Goal: Feedback & Contribution: Contribute content

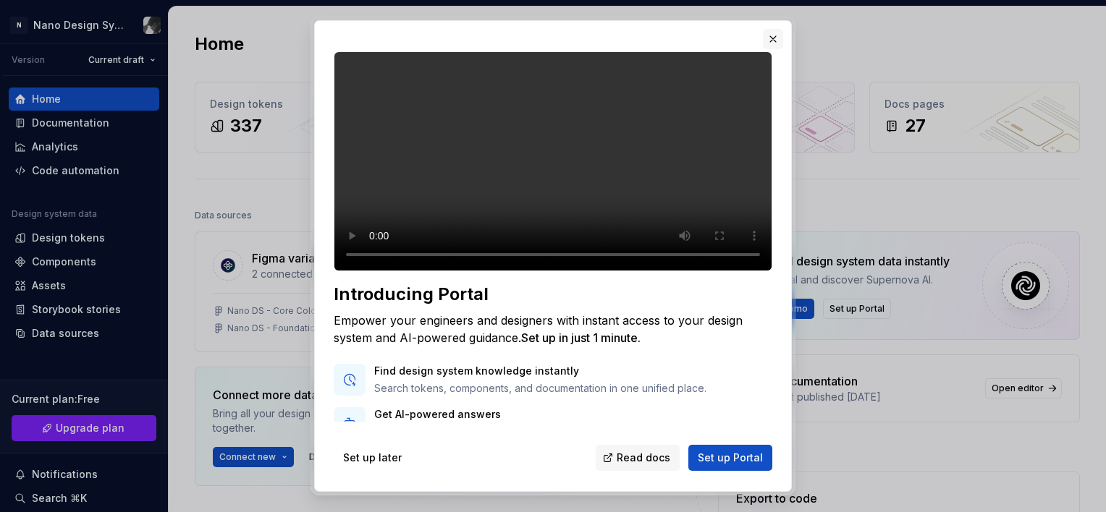
click at [773, 41] on button "button" at bounding box center [773, 39] width 20 height 20
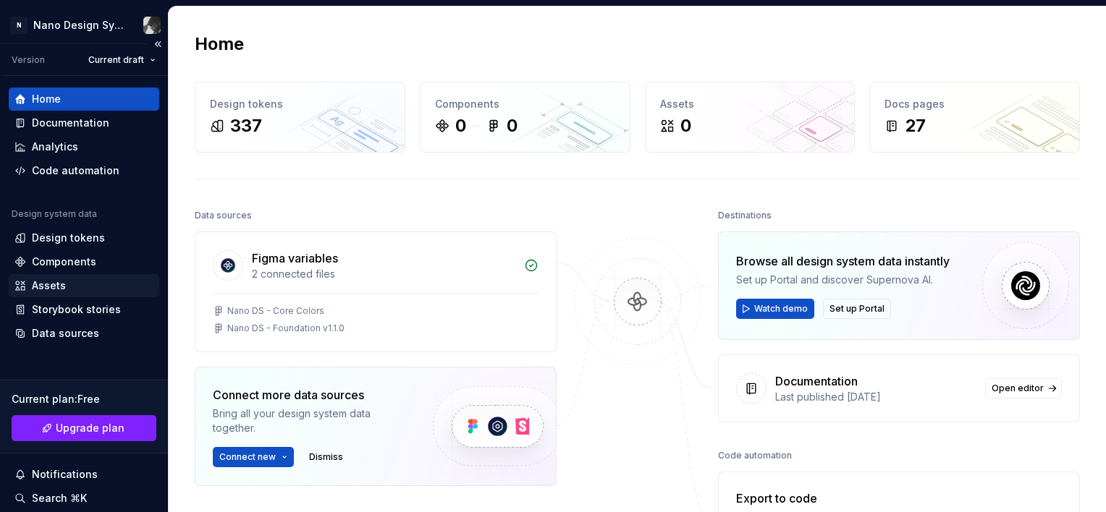
scroll to position [150, 0]
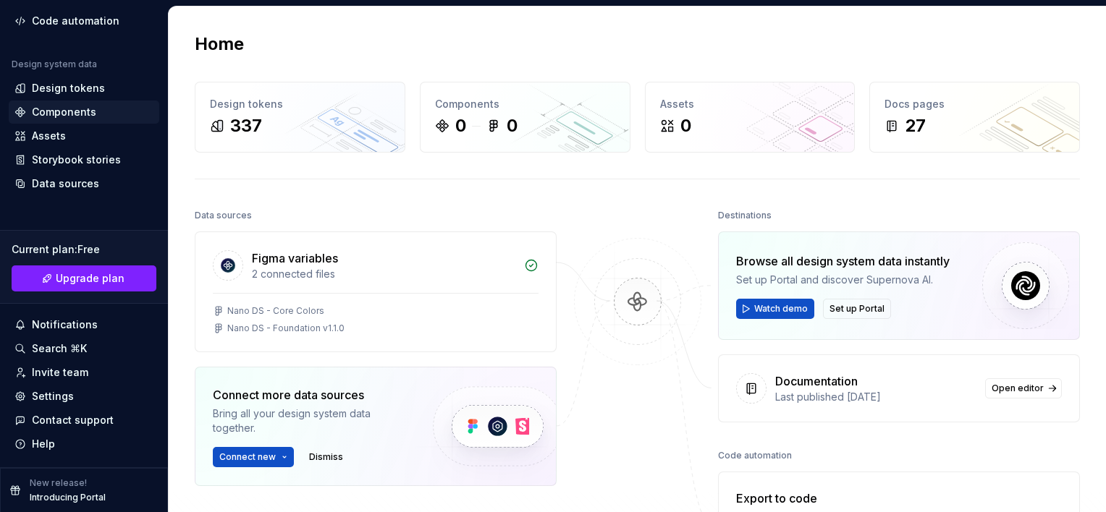
click at [74, 106] on div "Components" at bounding box center [64, 112] width 64 height 14
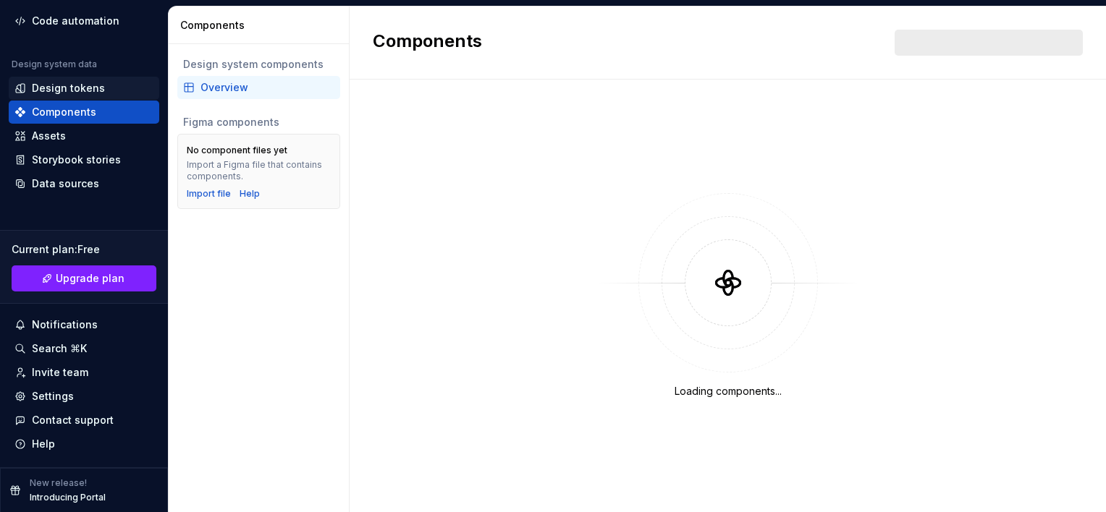
click at [67, 78] on div "Design tokens" at bounding box center [84, 88] width 150 height 23
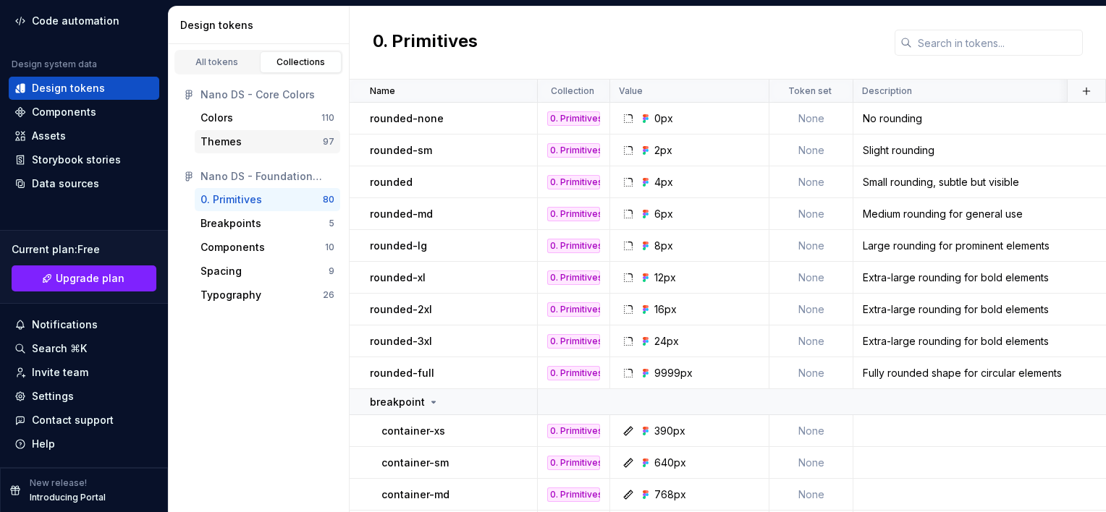
click at [255, 142] on div "Themes" at bounding box center [261, 142] width 122 height 14
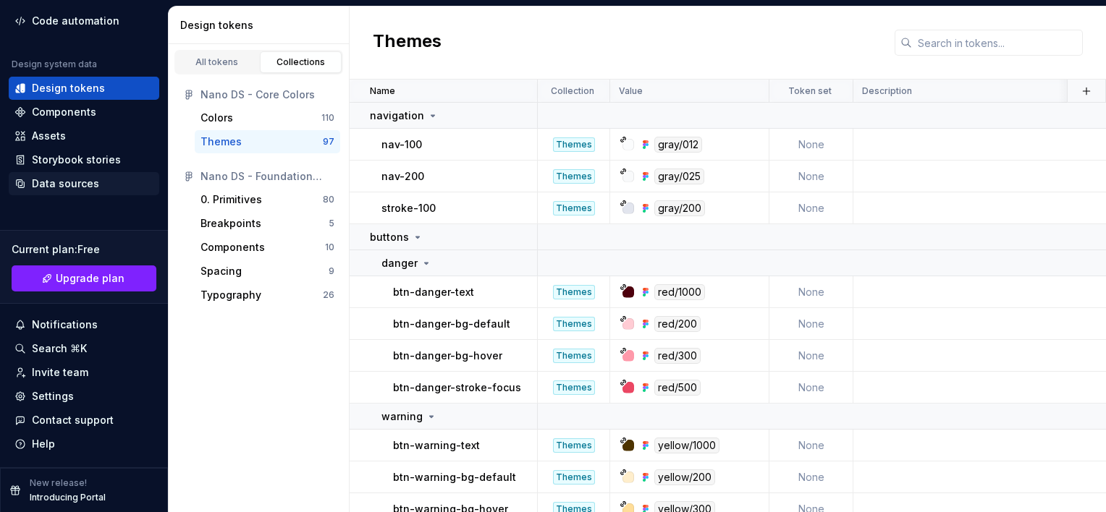
click at [73, 188] on div "Data sources" at bounding box center [65, 184] width 67 height 14
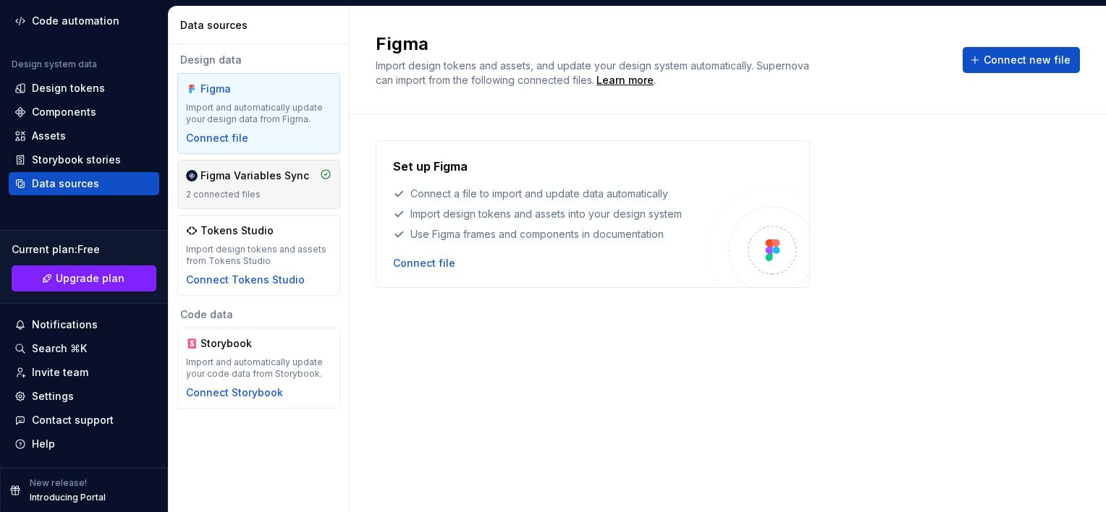
click at [229, 195] on div "2 connected files" at bounding box center [258, 195] width 145 height 12
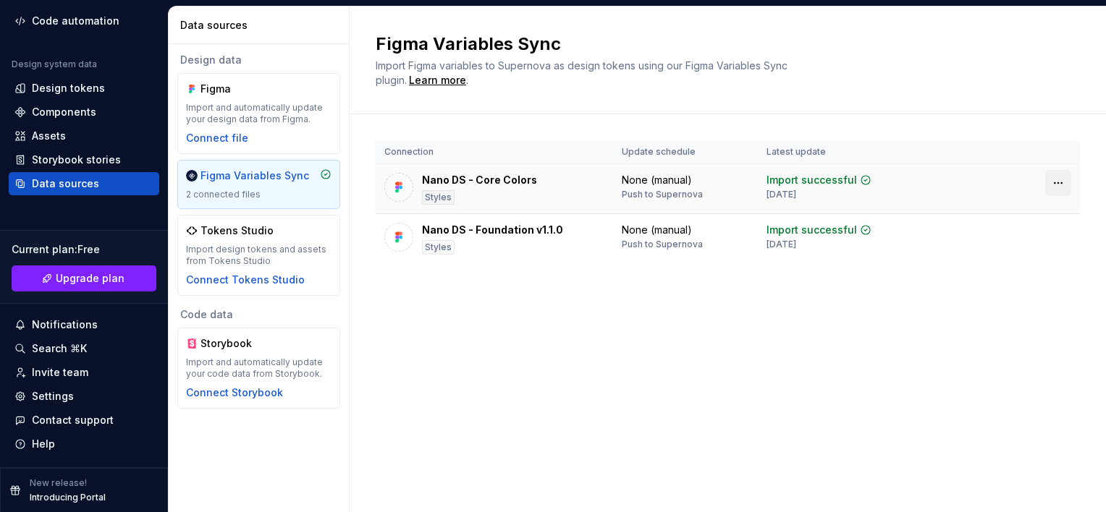
click at [1050, 182] on html "N Nano Design System Version Current draft Home Documentation Analytics Code au…" at bounding box center [553, 256] width 1106 height 512
drag, startPoint x: 875, startPoint y: 276, endPoint x: 449, endPoint y: 122, distance: 452.5
click at [449, 122] on html "N Nano Design System Version Current draft Home Documentation Analytics Code au…" at bounding box center [553, 256] width 1106 height 512
click at [1061, 237] on html "N Nano Design System Version Current draft Home Documentation Analytics Code au…" at bounding box center [553, 256] width 1106 height 512
click at [773, 298] on html "N Nano Design System Version Current draft Home Documentation Analytics Code au…" at bounding box center [553, 256] width 1106 height 512
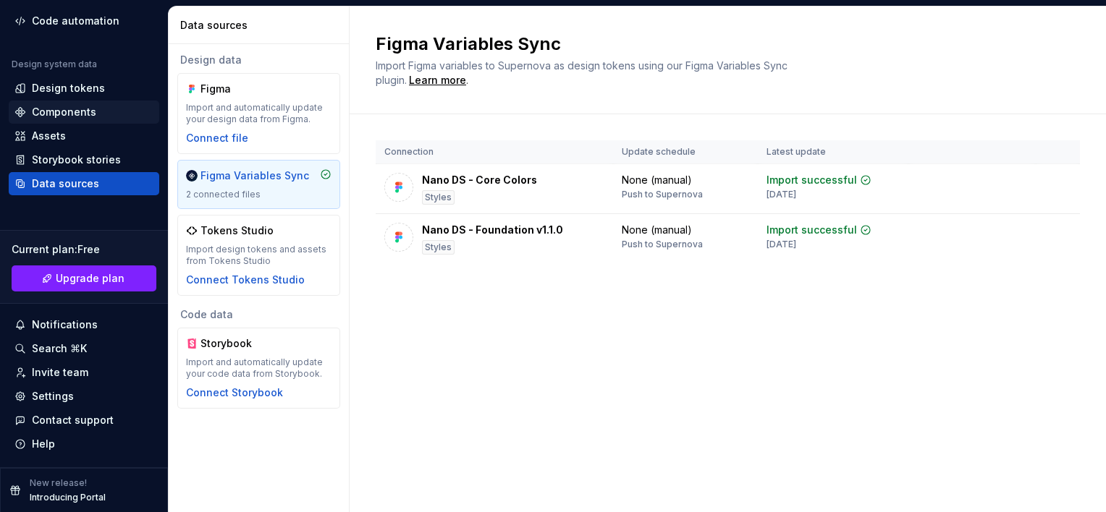
click at [72, 112] on div "Components" at bounding box center [64, 112] width 64 height 14
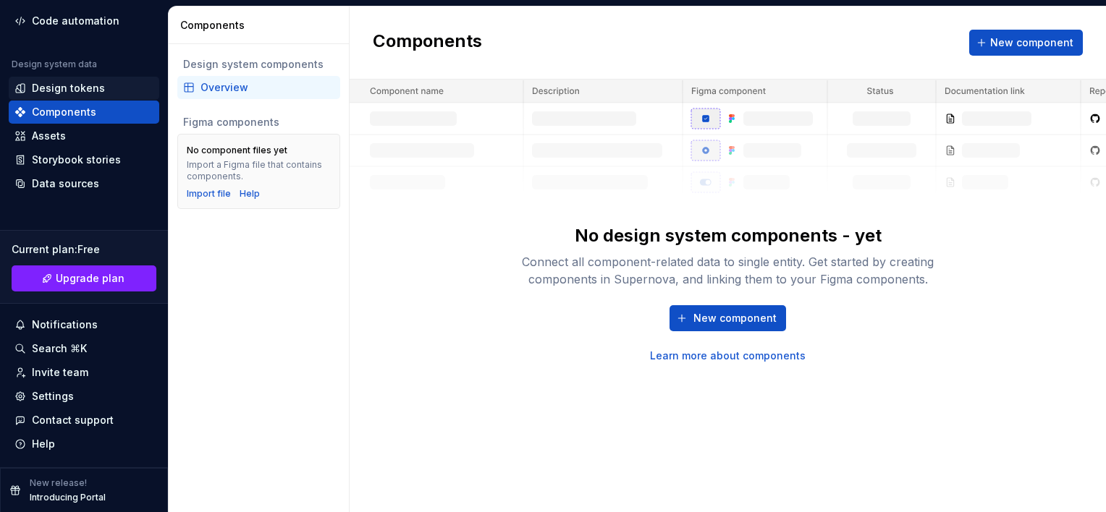
click at [70, 81] on div "Design tokens" at bounding box center [68, 88] width 73 height 14
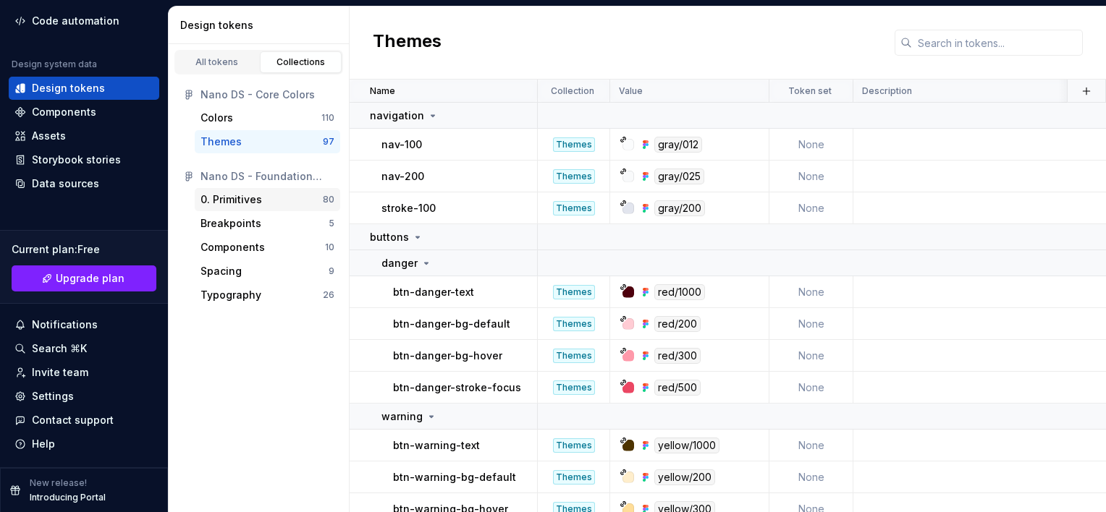
click at [260, 200] on div "0. Primitives" at bounding box center [261, 199] width 122 height 14
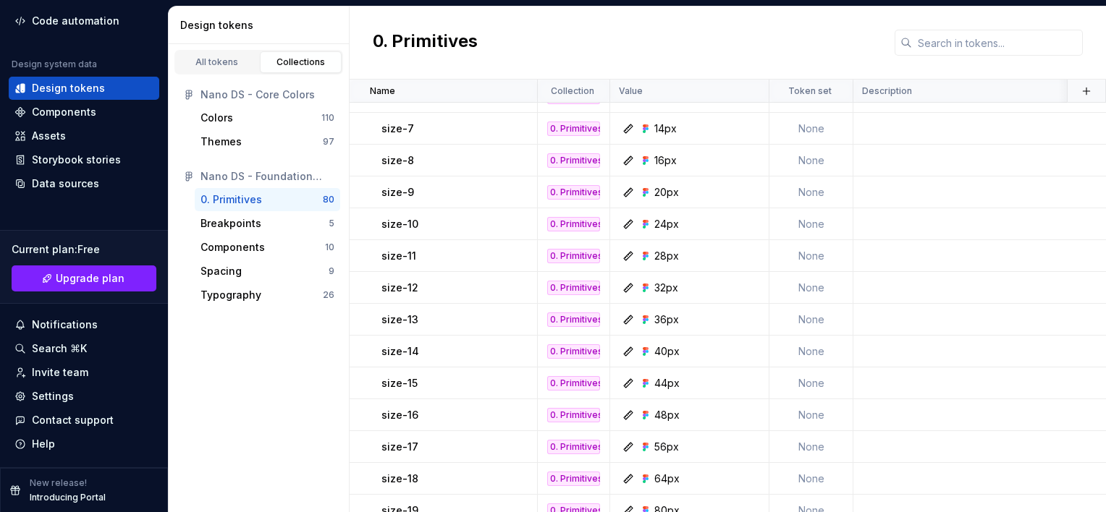
scroll to position [1029, 0]
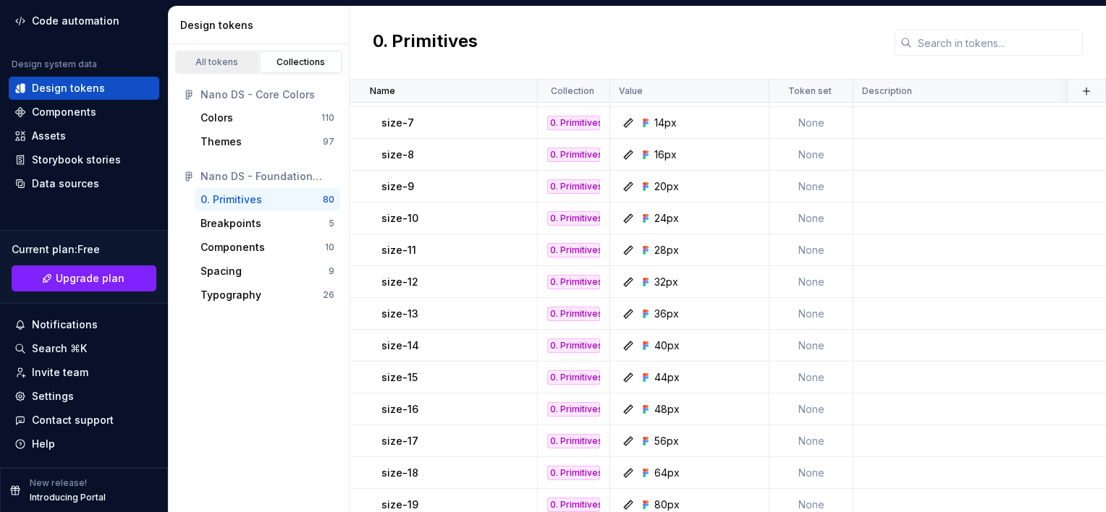
click at [211, 56] on div "All tokens" at bounding box center [217, 62] width 72 height 12
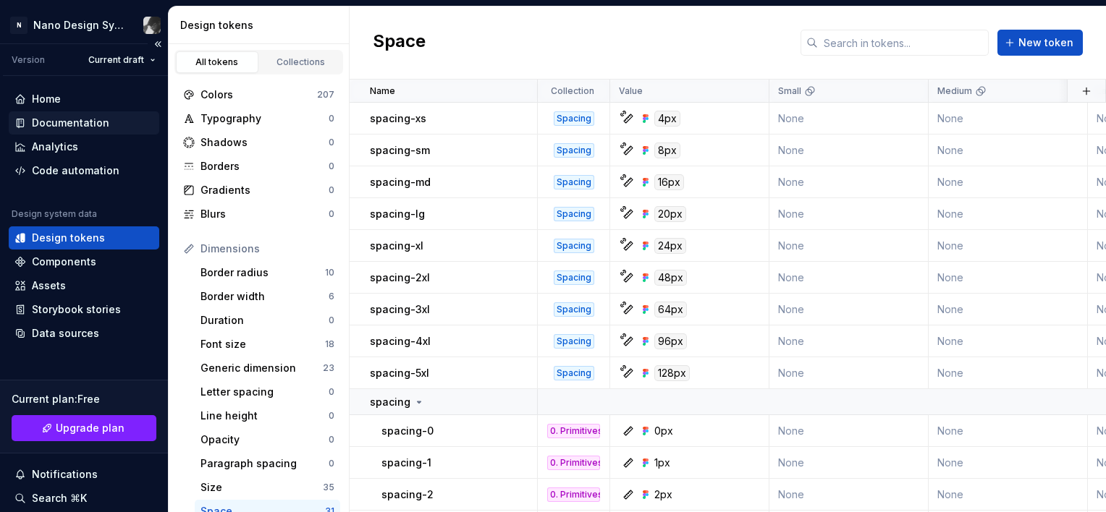
click at [101, 122] on div "Documentation" at bounding box center [70, 123] width 77 height 14
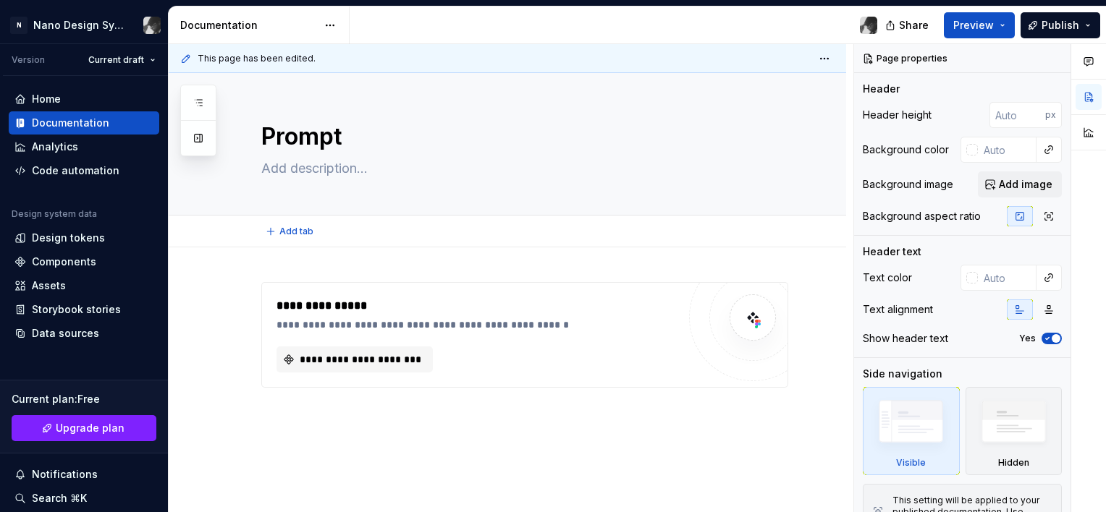
type textarea "*"
click at [349, 248] on div "**********" at bounding box center [507, 420] width 677 height 346
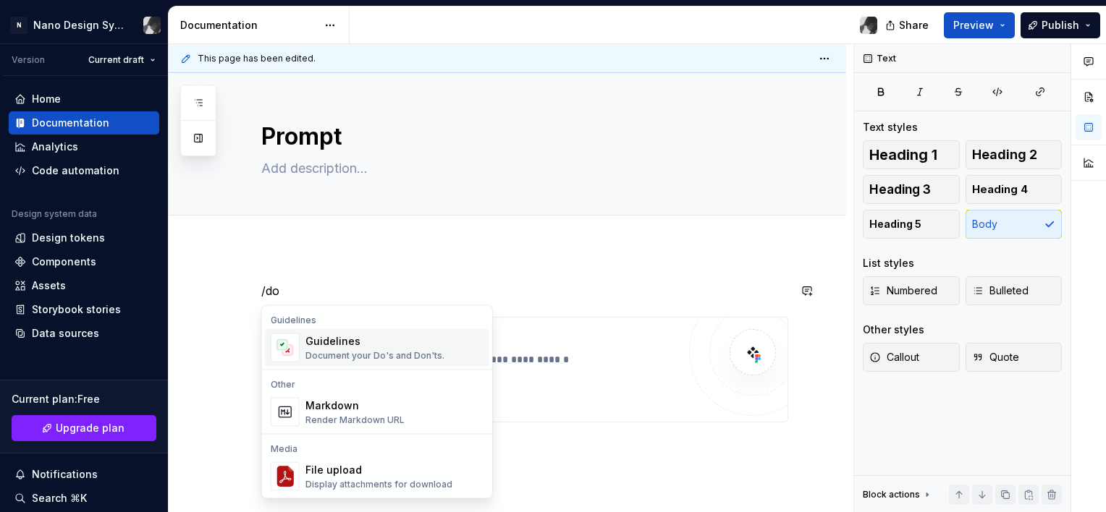
click at [336, 350] on div "Document your Do's and Don'ts." at bounding box center [374, 356] width 139 height 12
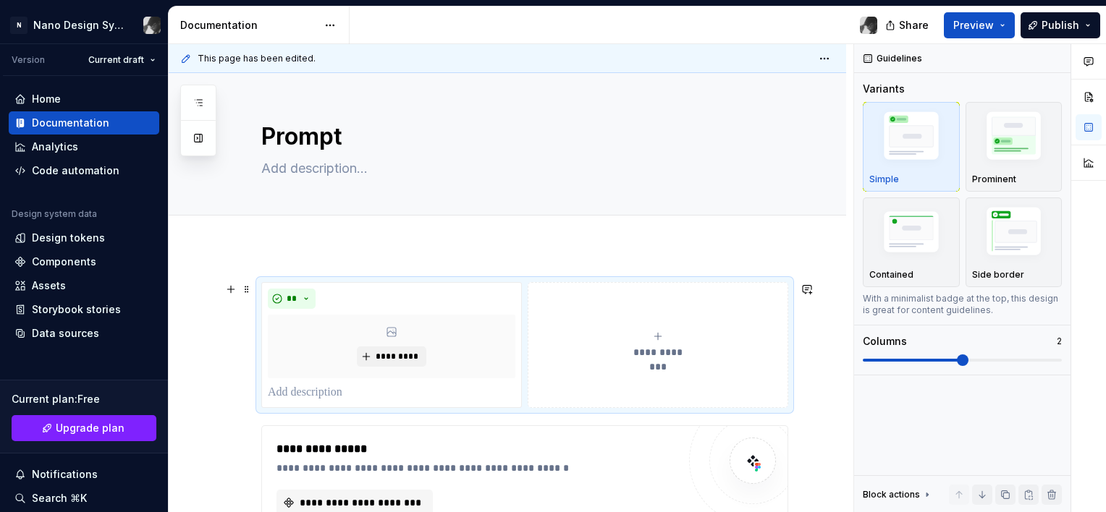
click at [648, 352] on span "**********" at bounding box center [657, 352] width 67 height 14
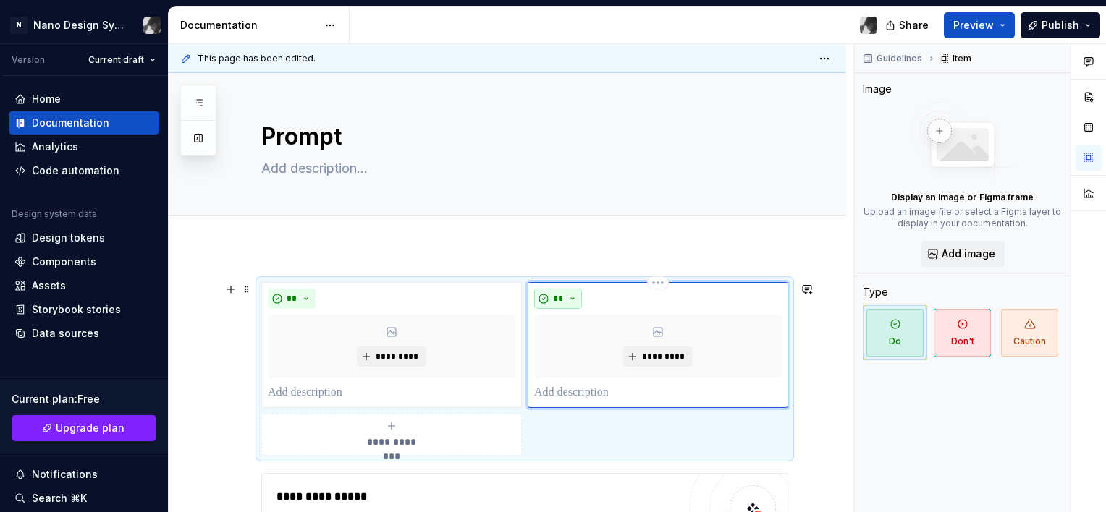
click at [559, 297] on span "**" at bounding box center [558, 299] width 12 height 12
click at [572, 355] on span "Don't" at bounding box center [599, 349] width 123 height 23
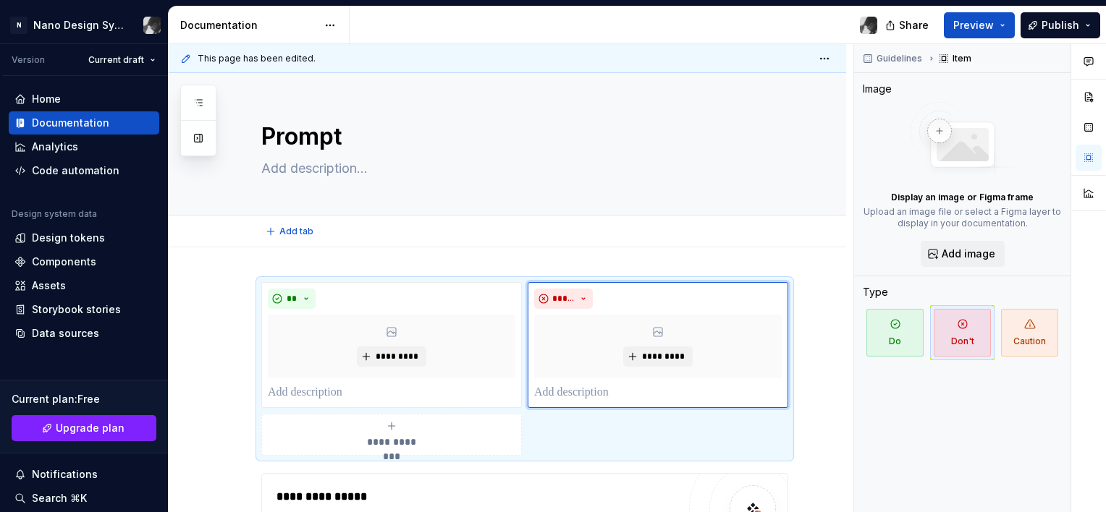
click at [489, 234] on div "Add tab" at bounding box center [524, 231] width 527 height 20
click at [1011, 20] on button "Preview" at bounding box center [979, 25] width 71 height 26
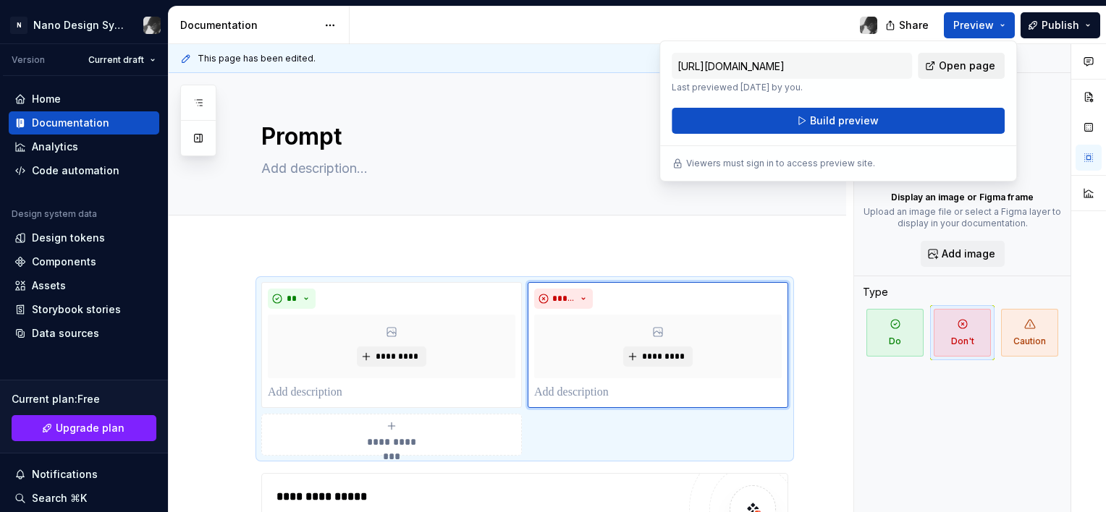
click at [975, 68] on span "Open page" at bounding box center [966, 66] width 56 height 14
click at [925, 24] on span "Share" at bounding box center [914, 25] width 30 height 14
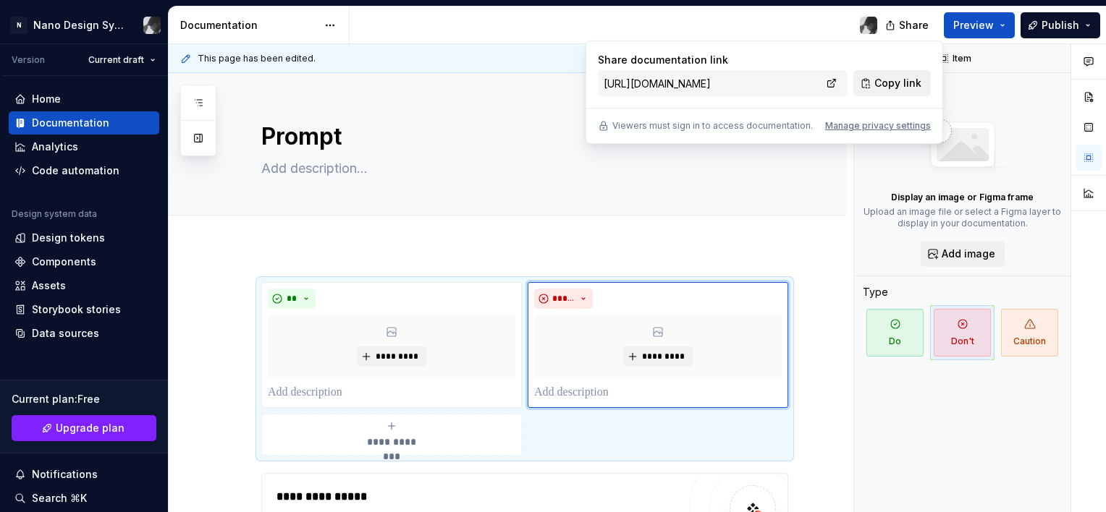
click at [901, 82] on span "Copy link" at bounding box center [897, 83] width 47 height 14
type textarea "*"
